Goal: Navigation & Orientation: Go to known website

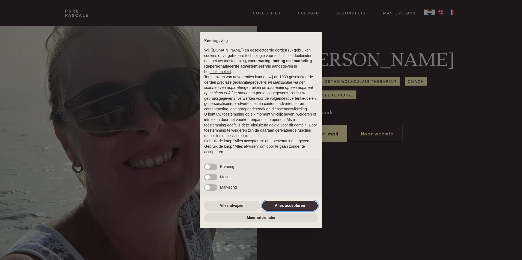
click at [287, 204] on button "Alles accepteren" at bounding box center [290, 206] width 56 height 10
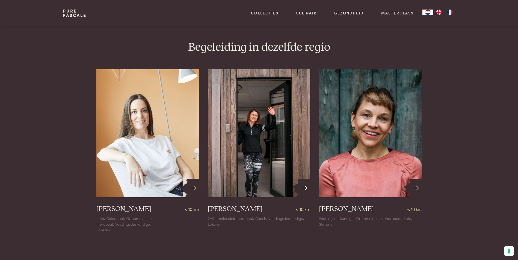
scroll to position [437, 0]
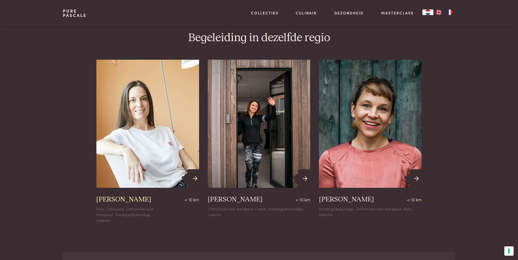
click at [135, 201] on h3 "[PERSON_NAME]" at bounding box center [123, 199] width 55 height 9
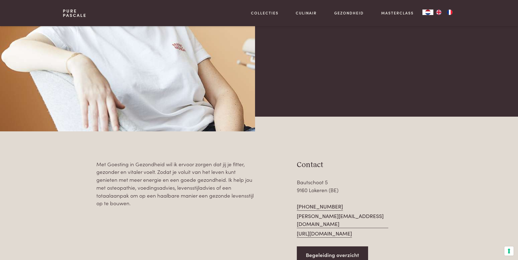
scroll to position [164, 0]
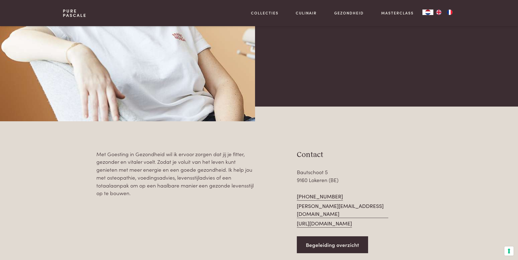
click at [317, 220] on link "https://goestingingezondheid.be/" at bounding box center [324, 224] width 55 height 8
